Goal: Information Seeking & Learning: Learn about a topic

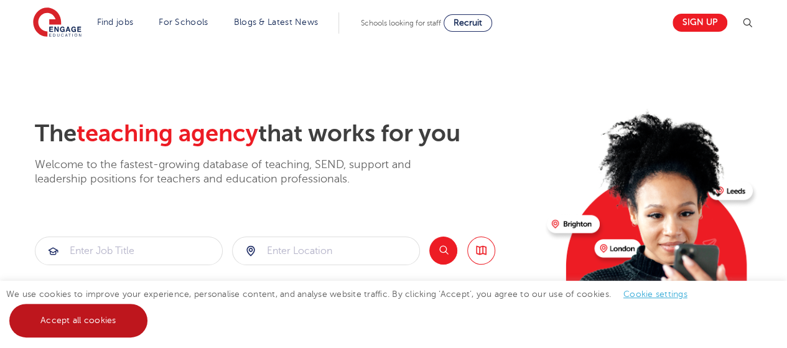
click at [84, 309] on link "Accept all cookies" at bounding box center [78, 321] width 138 height 34
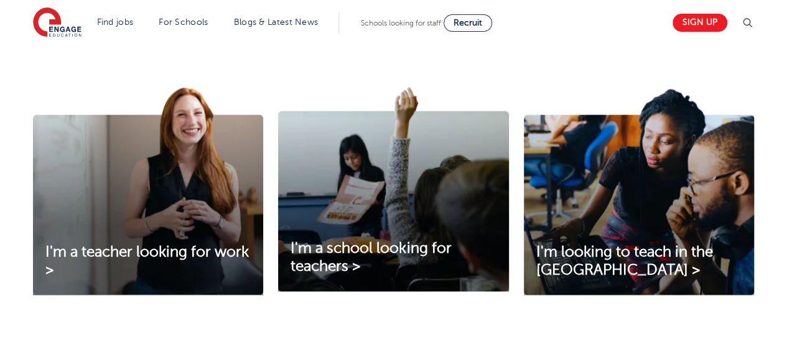
scroll to position [420, 0]
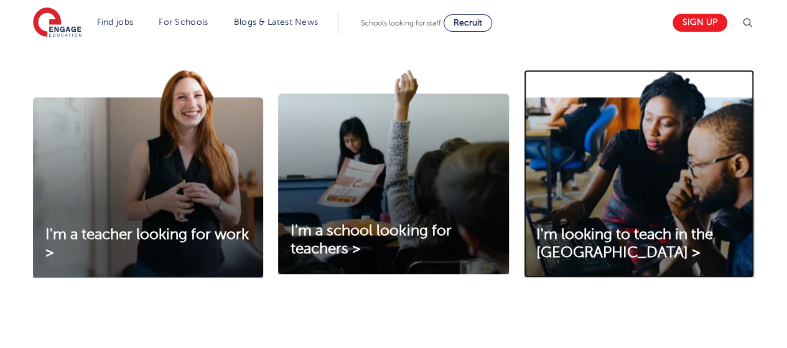
click at [633, 217] on img at bounding box center [639, 174] width 230 height 208
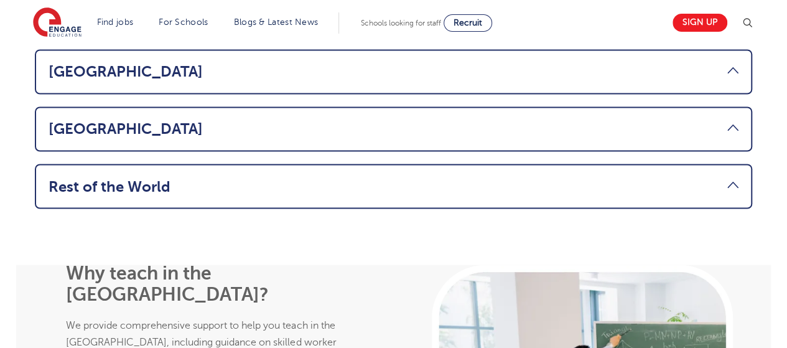
scroll to position [1021, 0]
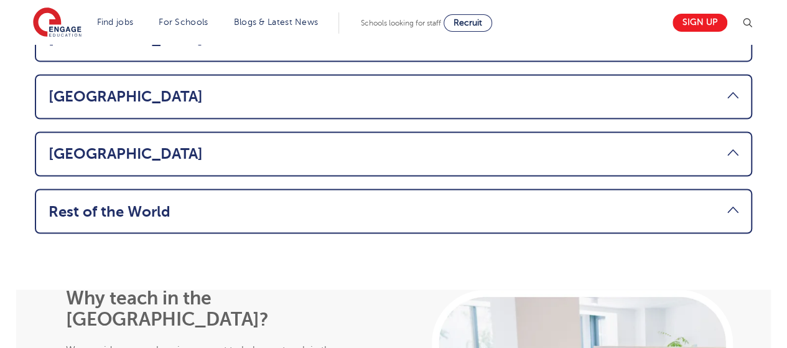
click at [737, 202] on link "Rest of the World" at bounding box center [394, 210] width 690 height 17
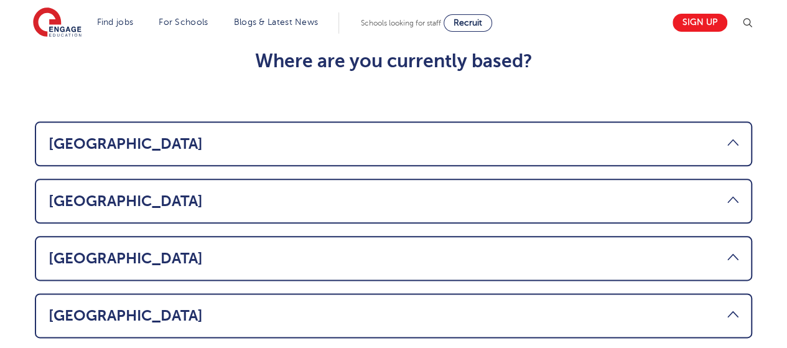
scroll to position [635, 0]
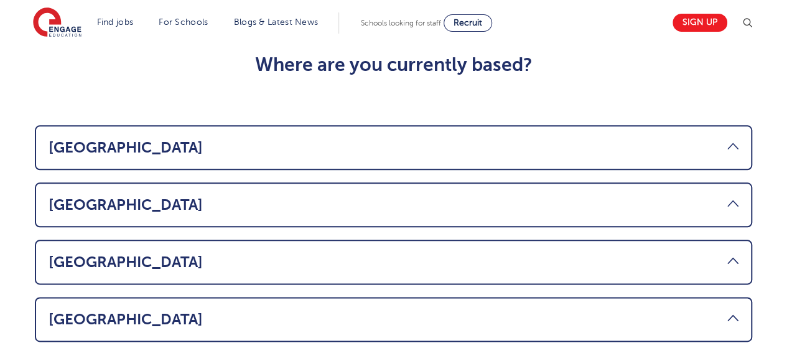
click at [734, 311] on link "USA" at bounding box center [394, 319] width 690 height 17
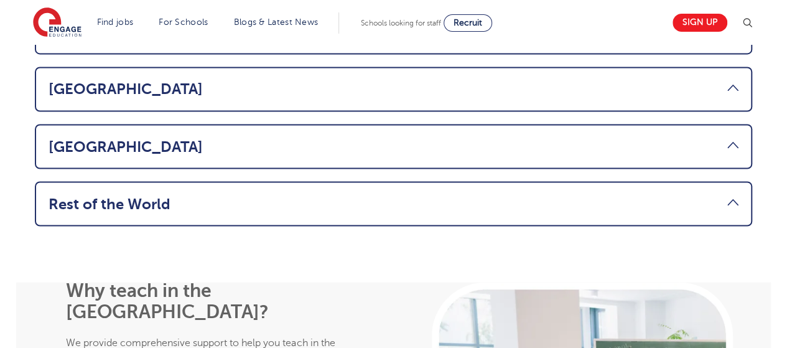
scroll to position [1033, 0]
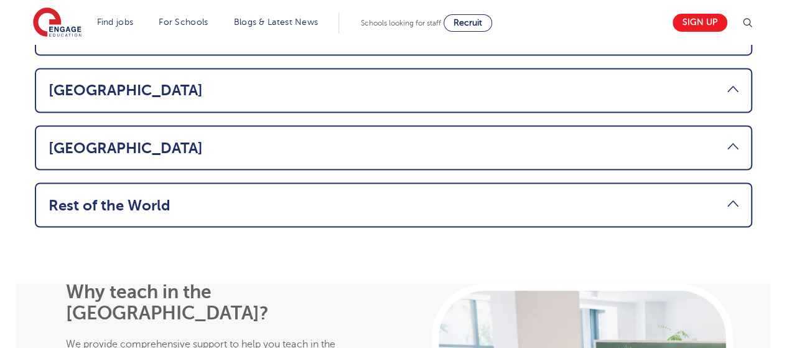
click at [729, 196] on link "Rest of the World" at bounding box center [394, 204] width 690 height 17
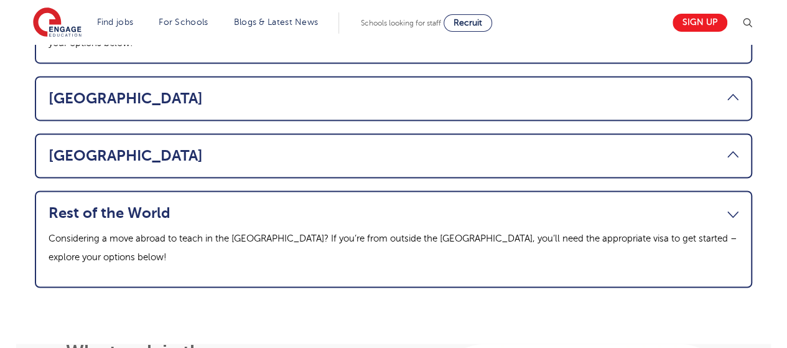
scroll to position [941, 0]
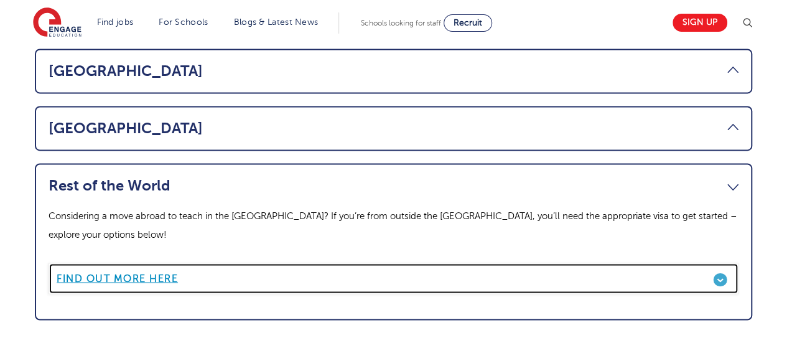
click at [125, 273] on b "Find out more here" at bounding box center [117, 278] width 121 height 11
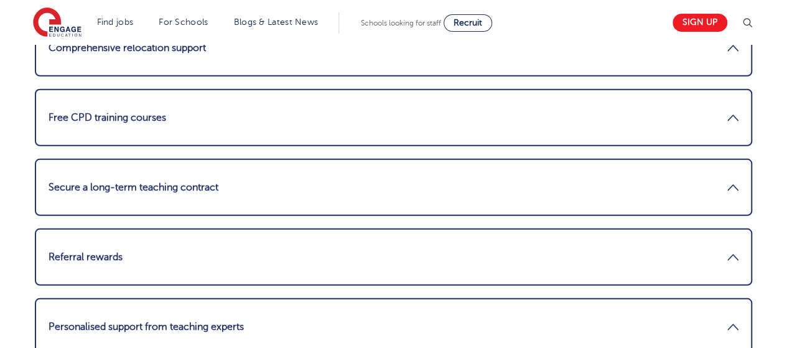
scroll to position [1718, 0]
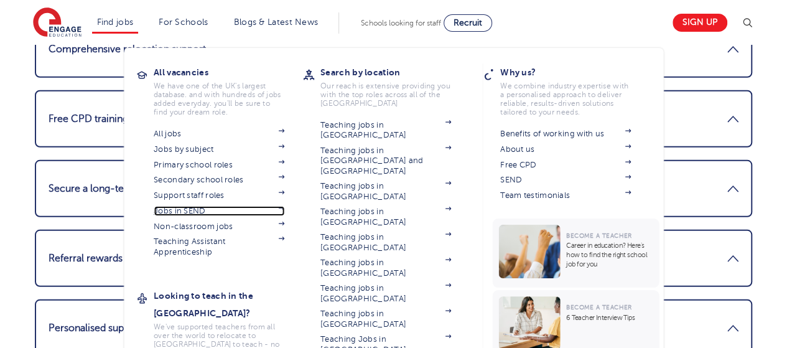
click at [203, 210] on link "Jobs in SEND" at bounding box center [219, 211] width 131 height 10
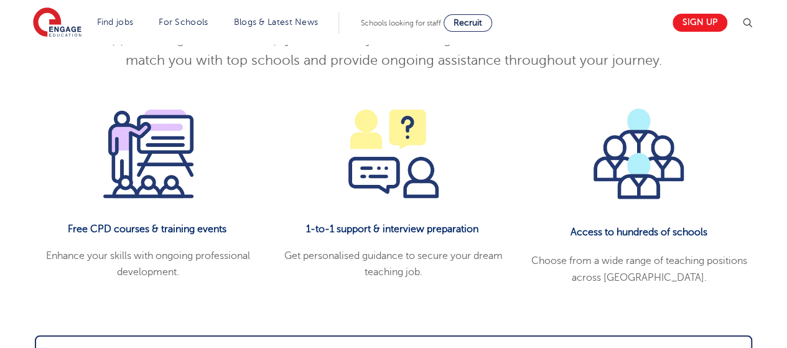
scroll to position [1267, 0]
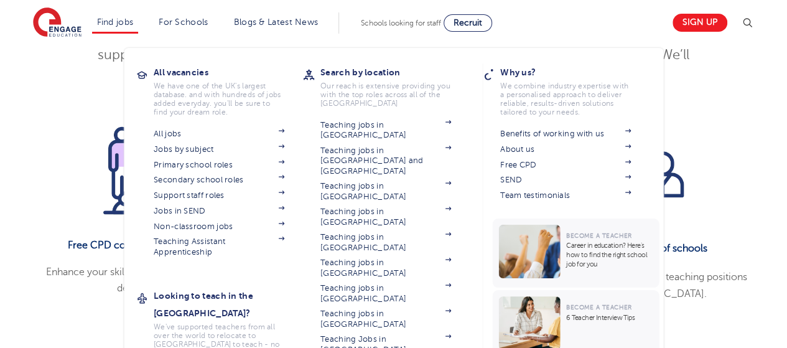
click at [126, 28] on li "Find jobs All vacancies We have one of the UK's largest database. and with hund…" at bounding box center [115, 22] width 47 height 21
click at [177, 164] on link "Primary school roles" at bounding box center [219, 165] width 131 height 10
click at [202, 212] on link "Jobs in SEND" at bounding box center [219, 211] width 131 height 10
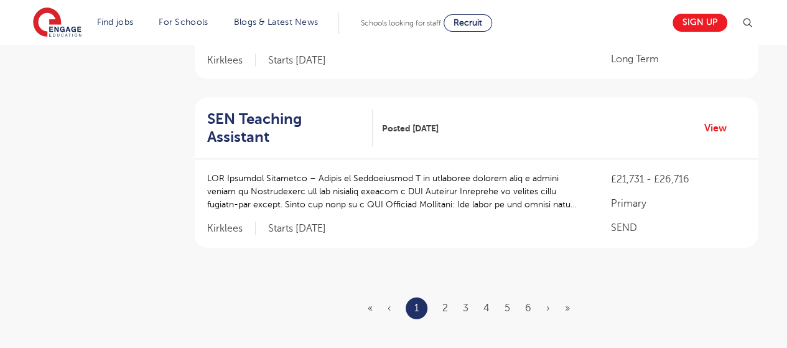
scroll to position [1603, 0]
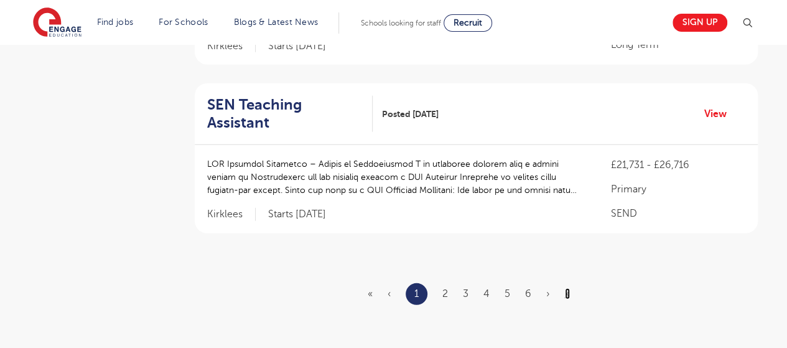
click at [567, 288] on link "»" at bounding box center [567, 293] width 5 height 11
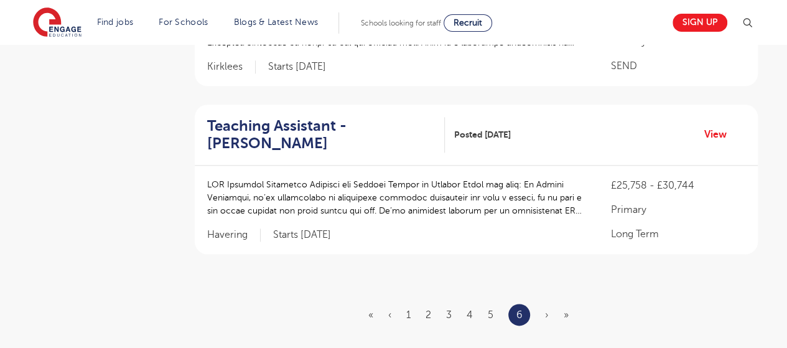
scroll to position [747, 0]
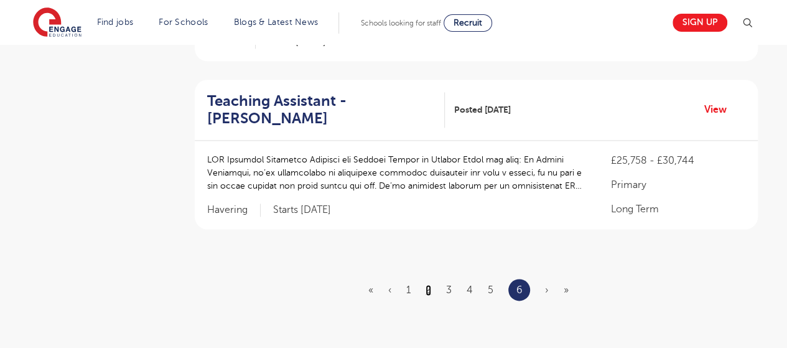
click at [428, 284] on link "2" at bounding box center [429, 289] width 6 height 11
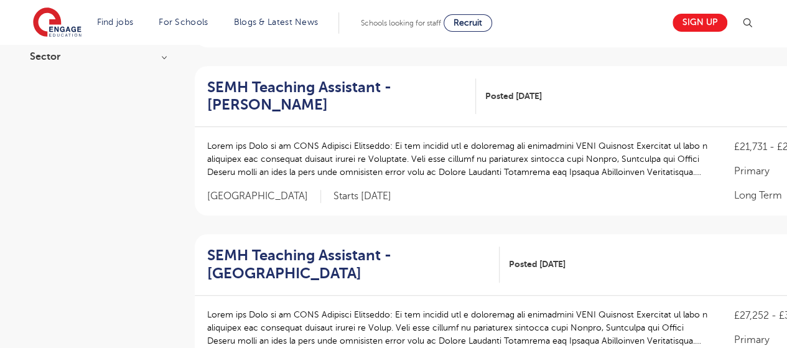
scroll to position [0, 0]
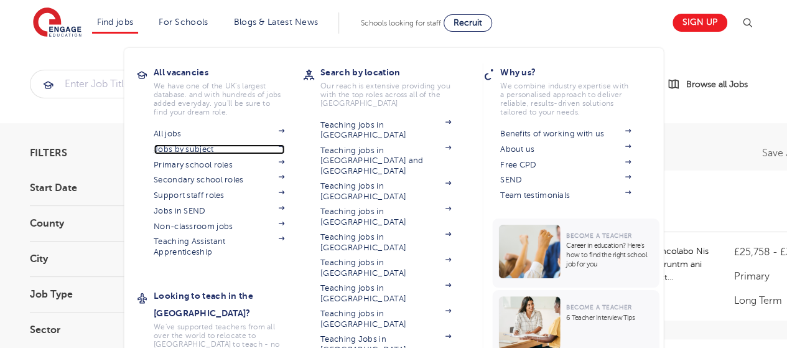
click at [179, 145] on link "Jobs by subject" at bounding box center [219, 149] width 131 height 10
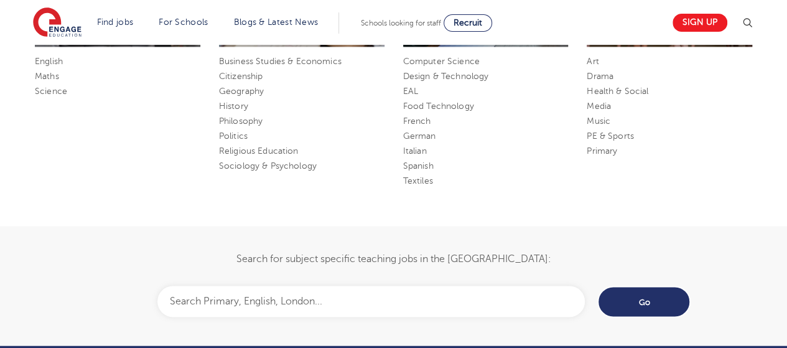
scroll to position [672, 0]
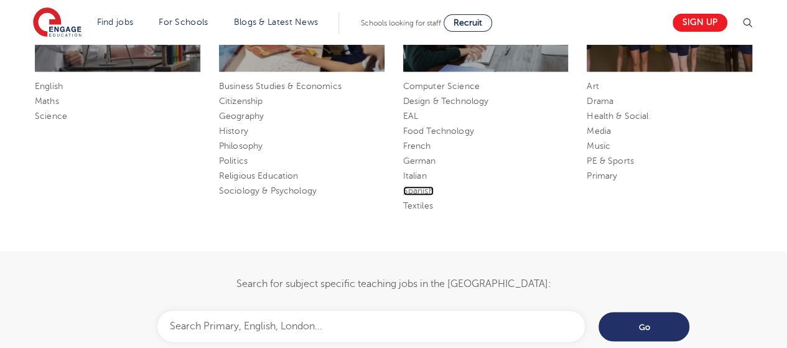
click at [412, 192] on link "Spanish" at bounding box center [418, 190] width 30 height 9
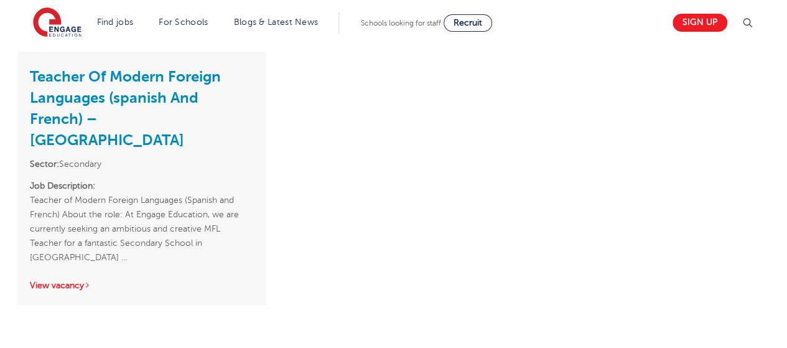
scroll to position [299, 0]
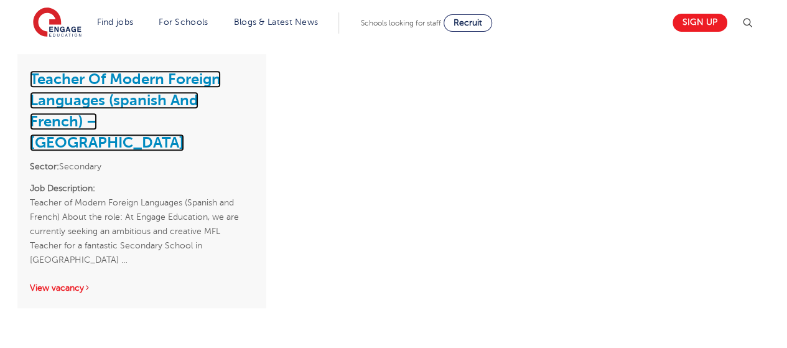
click at [120, 73] on link "Teacher Of Modern Foreign Languages (spanish And French) – [GEOGRAPHIC_DATA]" at bounding box center [125, 110] width 191 height 81
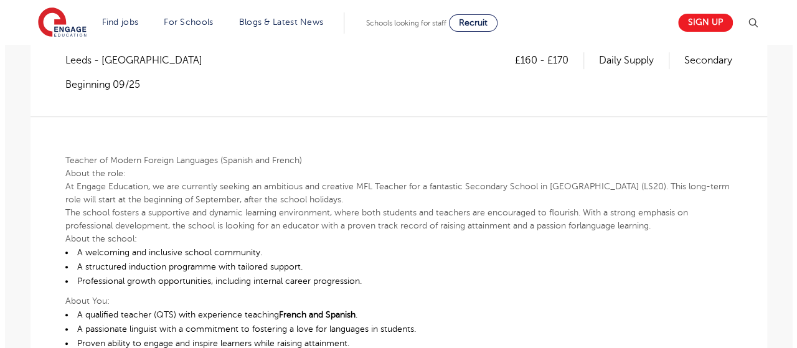
scroll to position [249, 0]
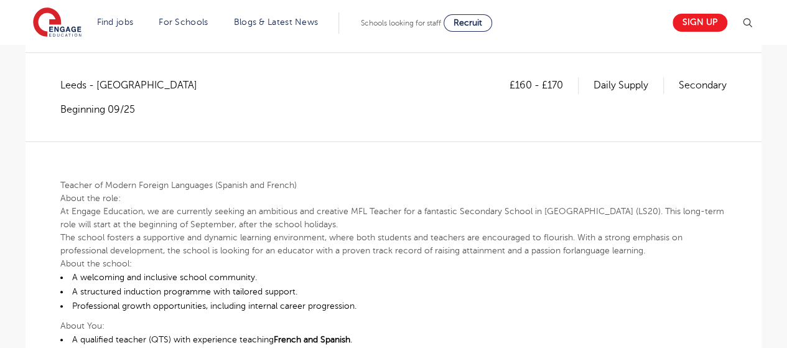
click at [755, 21] on img at bounding box center [747, 23] width 15 height 15
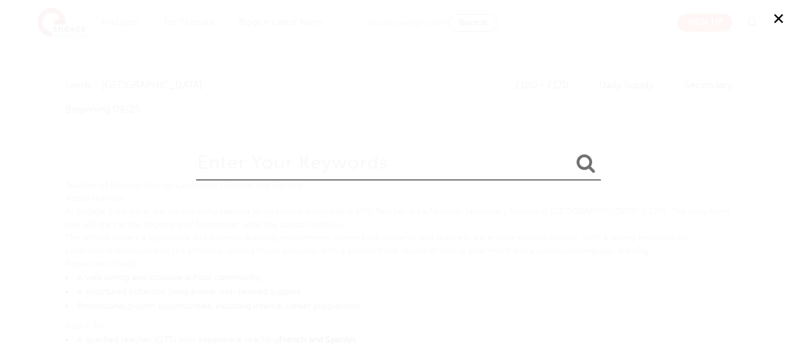
click at [334, 172] on input "search" at bounding box center [398, 160] width 405 height 40
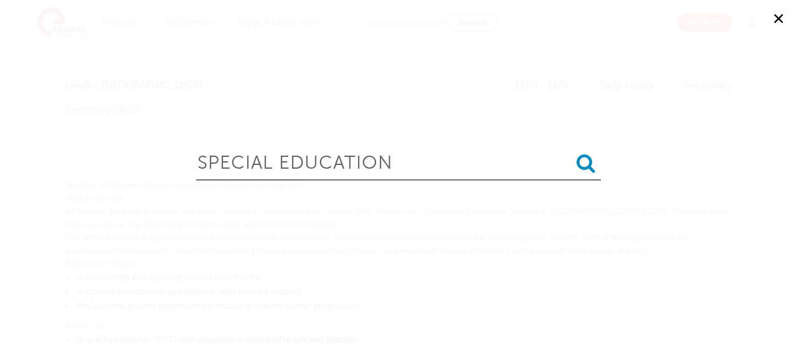
type input "SPECIAL EDUCATION"
click at [585, 159] on icon "submit" at bounding box center [585, 163] width 19 height 20
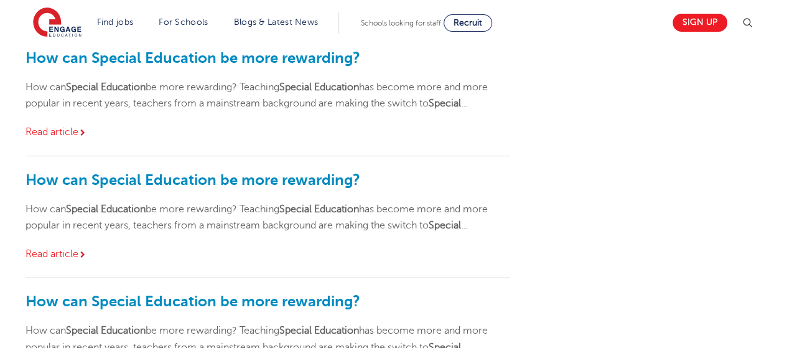
scroll to position [473, 0]
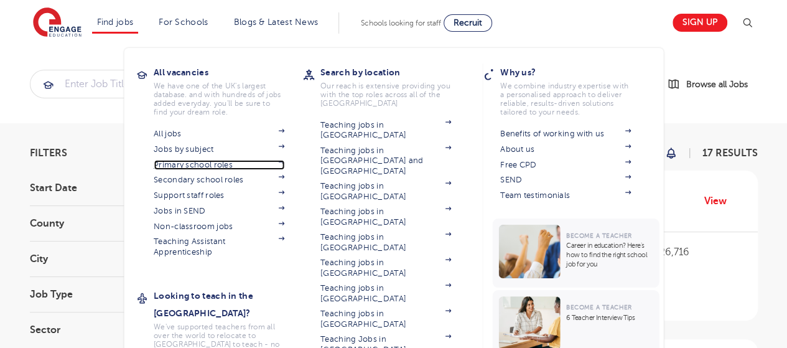
click at [215, 164] on link "Primary school roles" at bounding box center [219, 165] width 131 height 10
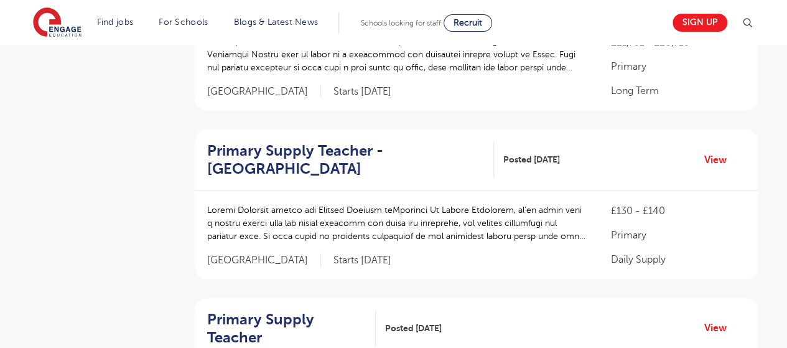
scroll to position [1245, 0]
